Goal: Information Seeking & Learning: Learn about a topic

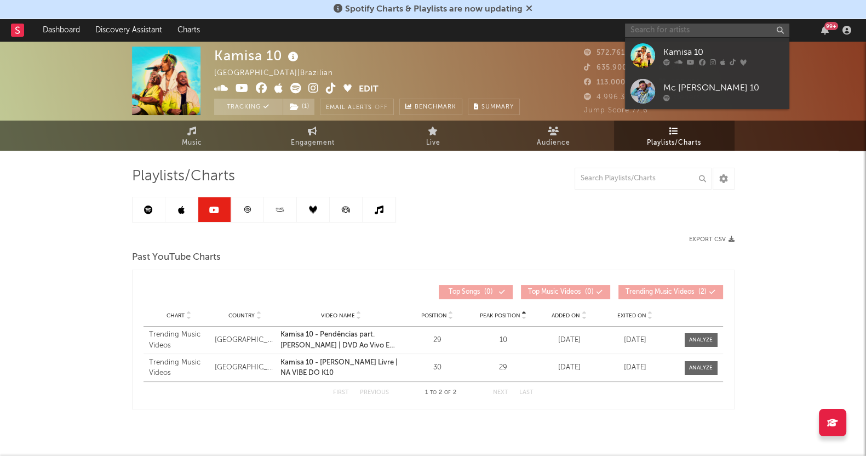
click at [707, 28] on input "text" at bounding box center [707, 31] width 164 height 14
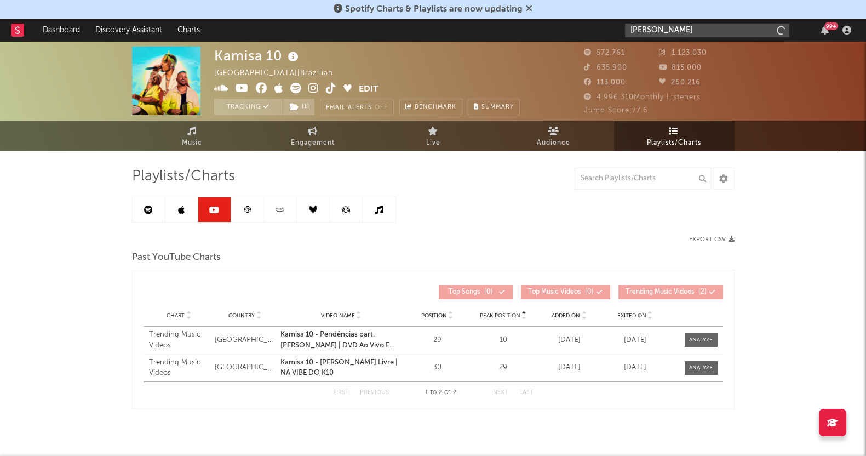
click at [687, 28] on input "[PERSON_NAME]" at bounding box center [707, 31] width 164 height 14
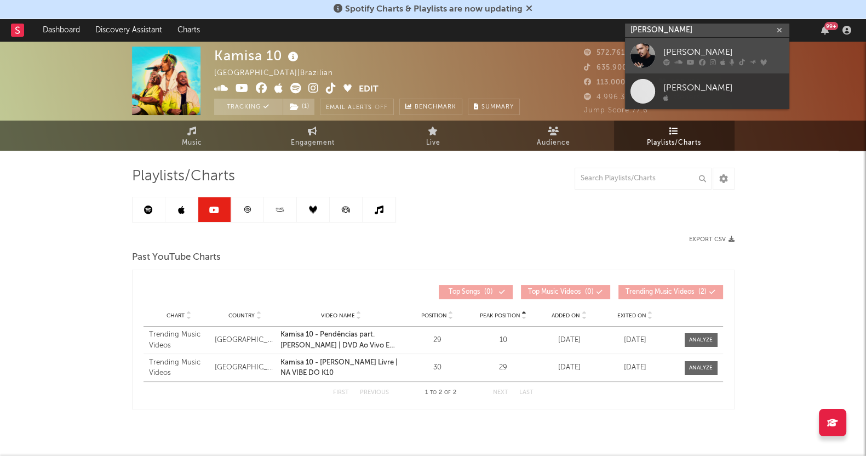
type input "[PERSON_NAME]"
click at [698, 53] on div "[PERSON_NAME]" at bounding box center [723, 51] width 120 height 13
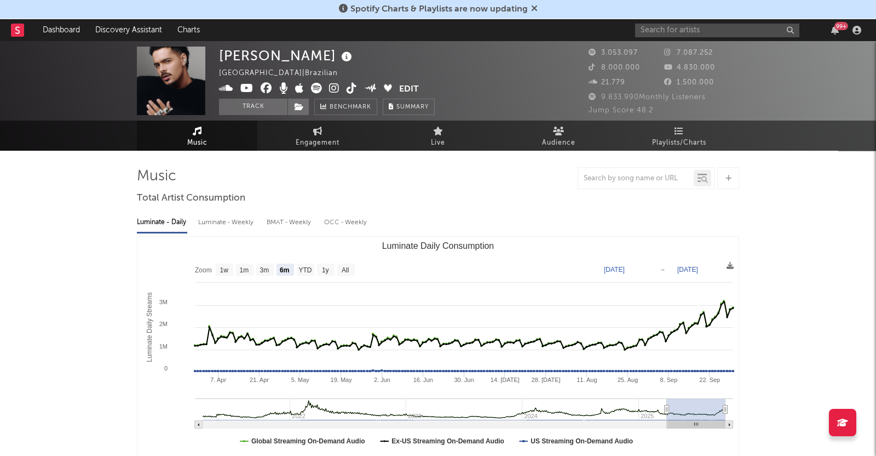
select select "6m"
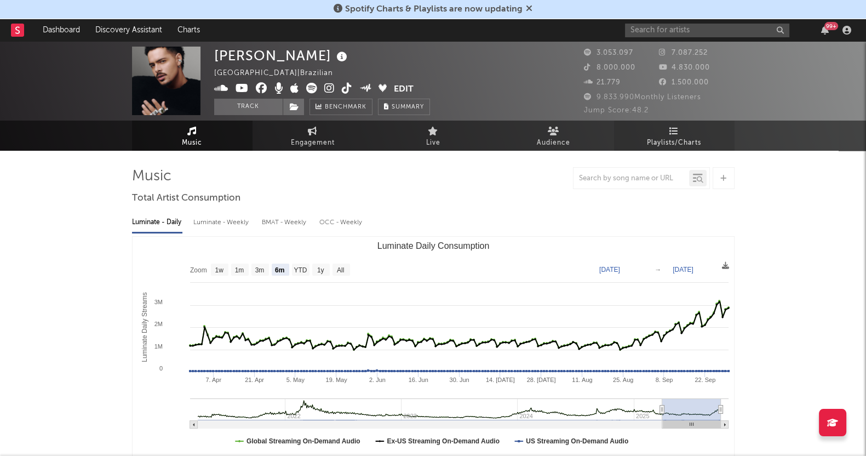
click at [679, 136] on span "Playlists/Charts" at bounding box center [674, 142] width 54 height 13
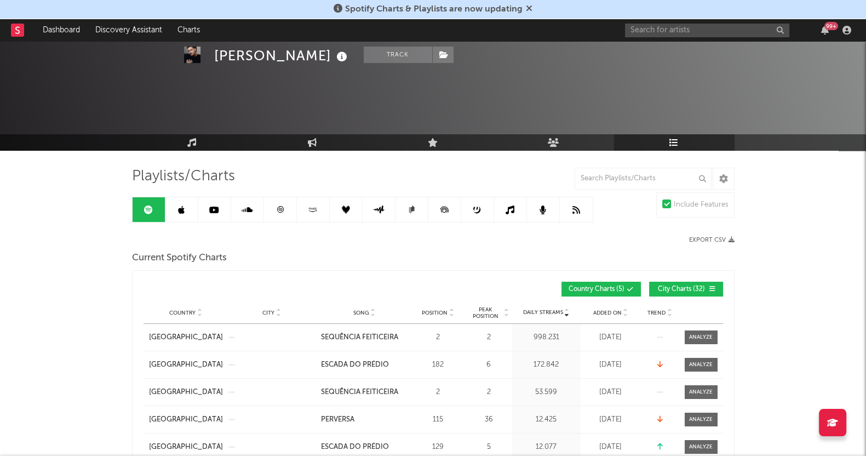
scroll to position [136, 0]
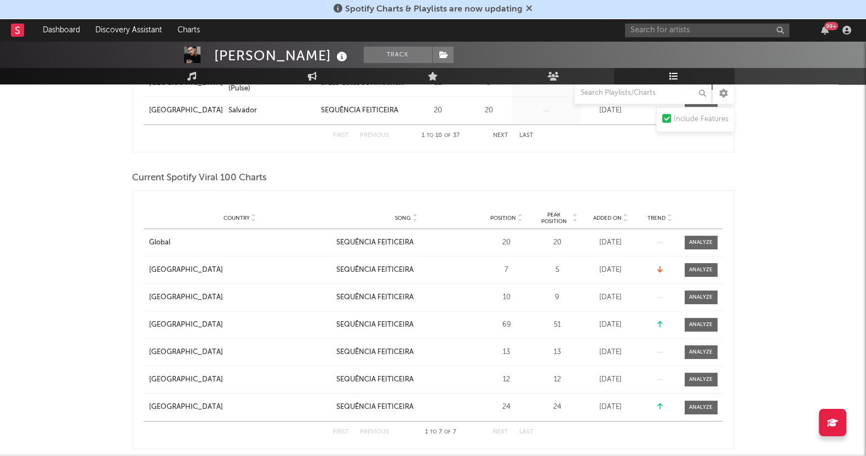
scroll to position [479, 0]
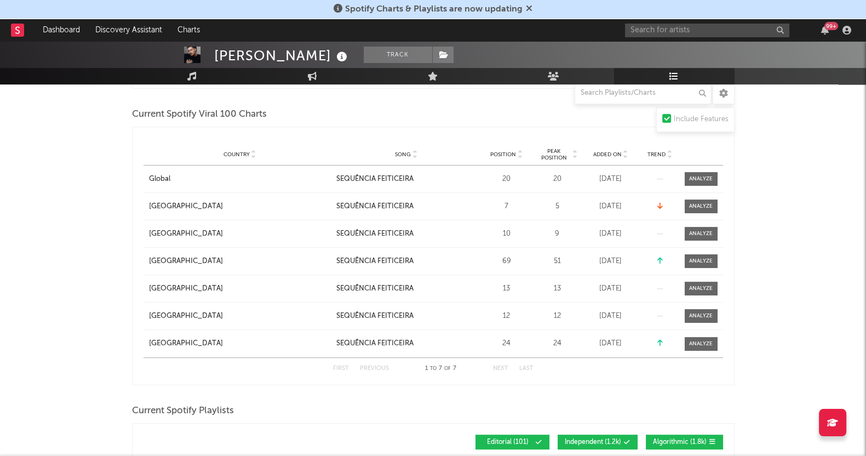
scroll to position [547, 0]
